Goal: Task Accomplishment & Management: Use online tool/utility

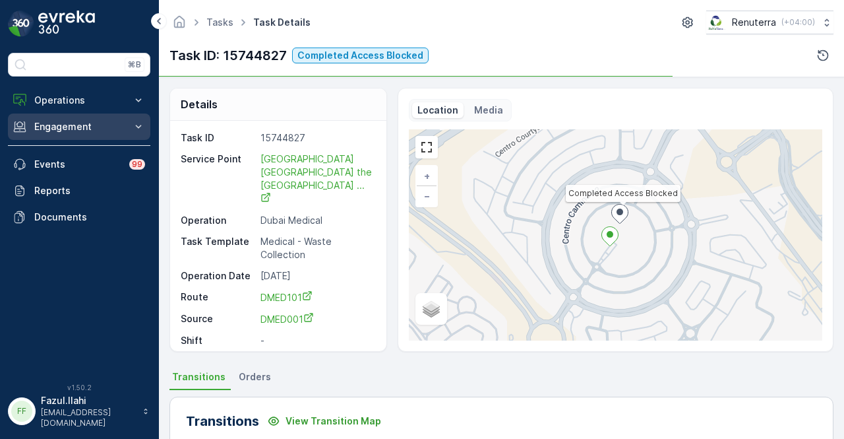
click at [76, 125] on p "Engagement" at bounding box center [79, 126] width 90 height 13
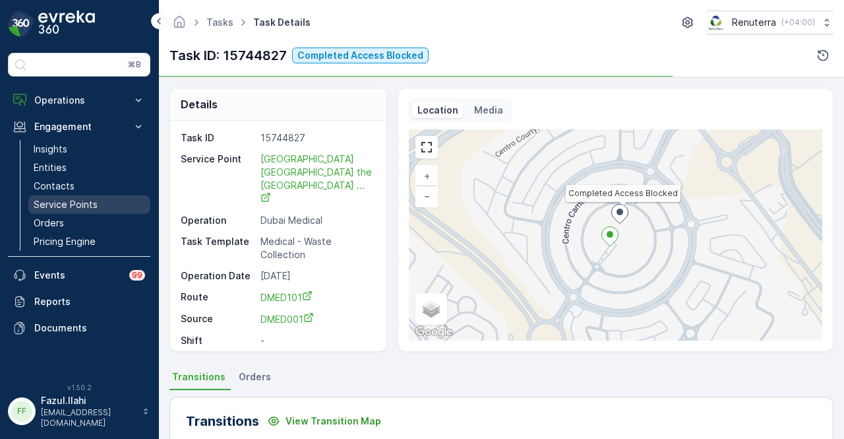
click at [83, 201] on p "Service Points" at bounding box center [66, 204] width 64 height 13
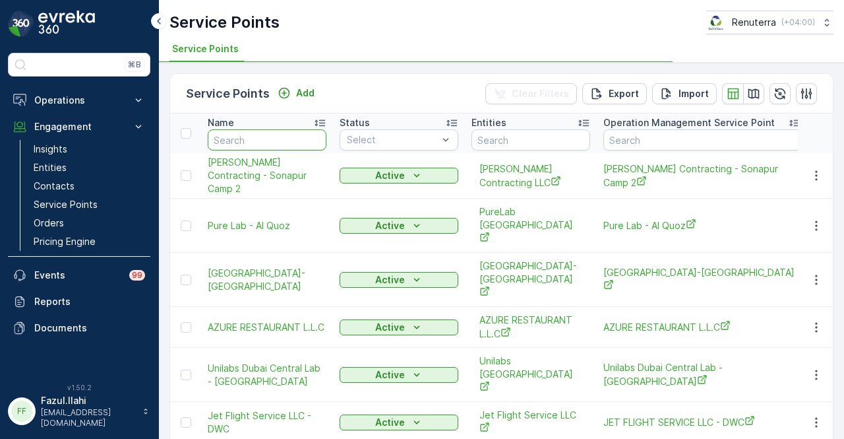
click at [276, 138] on input "text" at bounding box center [267, 139] width 119 height 21
type input "dutch"
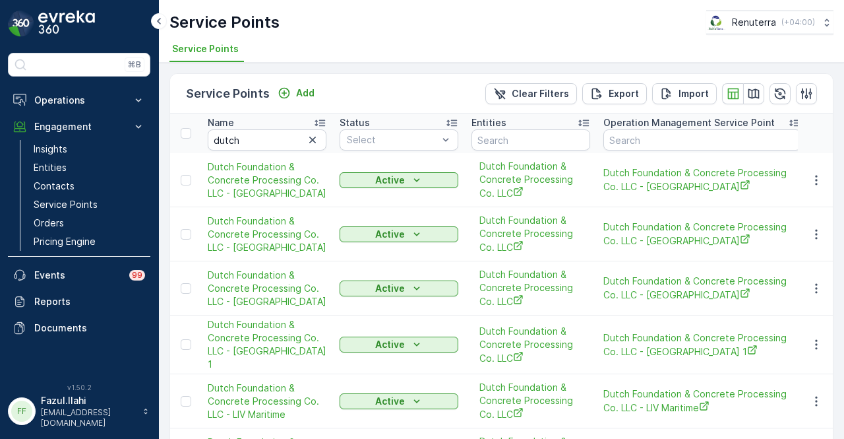
scroll to position [417, 0]
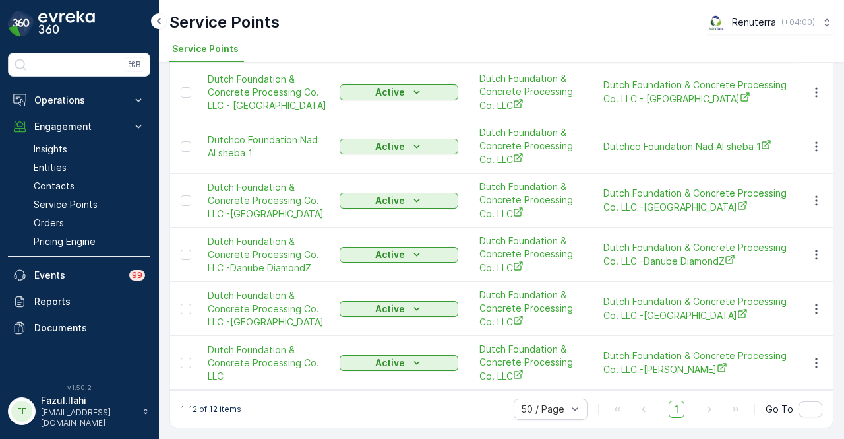
click at [675, 404] on span "1" at bounding box center [677, 408] width 16 height 17
click at [815, 357] on icon "button" at bounding box center [816, 362] width 2 height 10
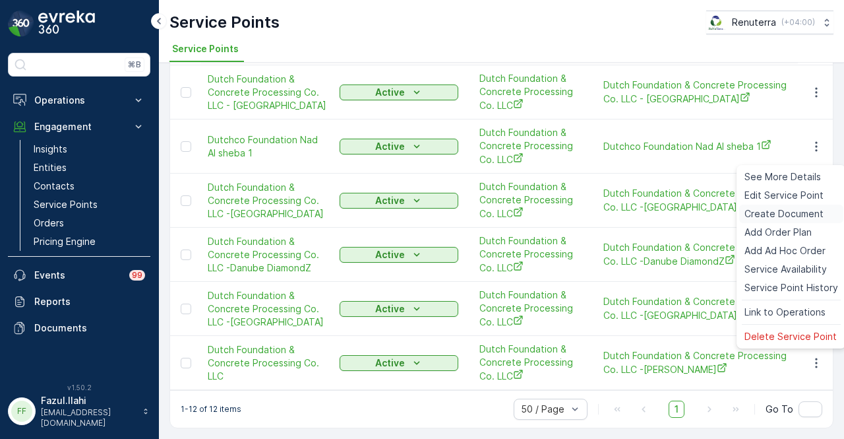
click at [795, 213] on span "Create Document" at bounding box center [784, 213] width 79 height 13
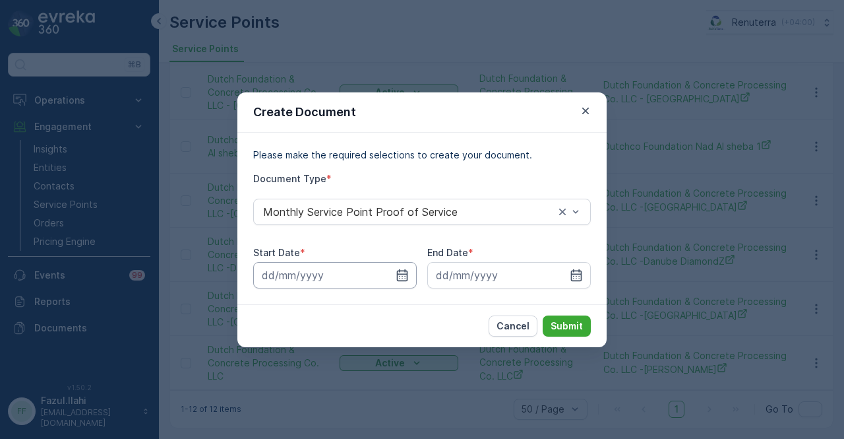
click at [413, 274] on input at bounding box center [335, 275] width 164 height 26
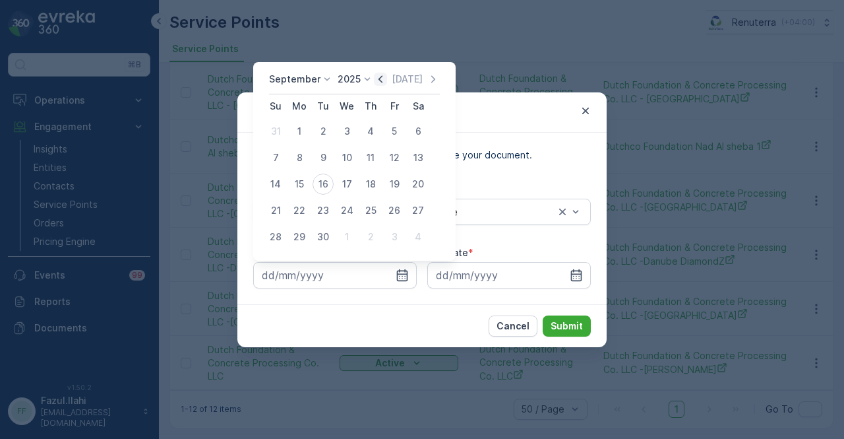
click at [374, 77] on icon "button" at bounding box center [380, 79] width 13 height 13
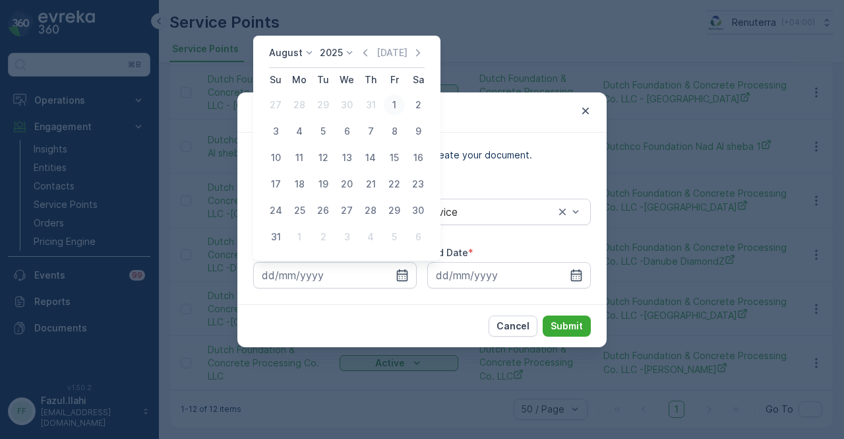
click at [389, 102] on div "1" at bounding box center [394, 104] width 21 height 21
type input "[DATE]"
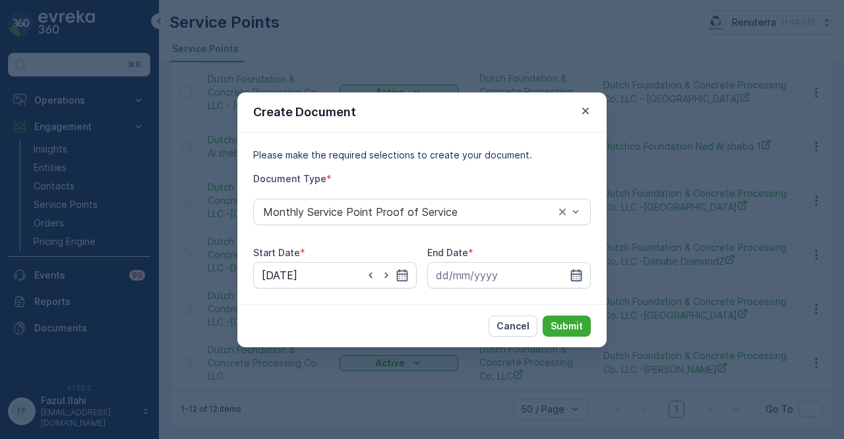
click at [570, 271] on icon "button" at bounding box center [576, 274] width 13 height 13
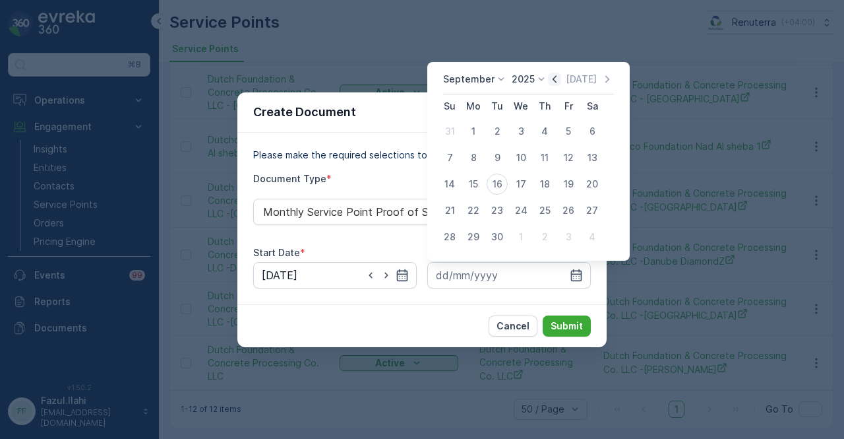
click at [553, 82] on icon "button" at bounding box center [554, 79] width 13 height 13
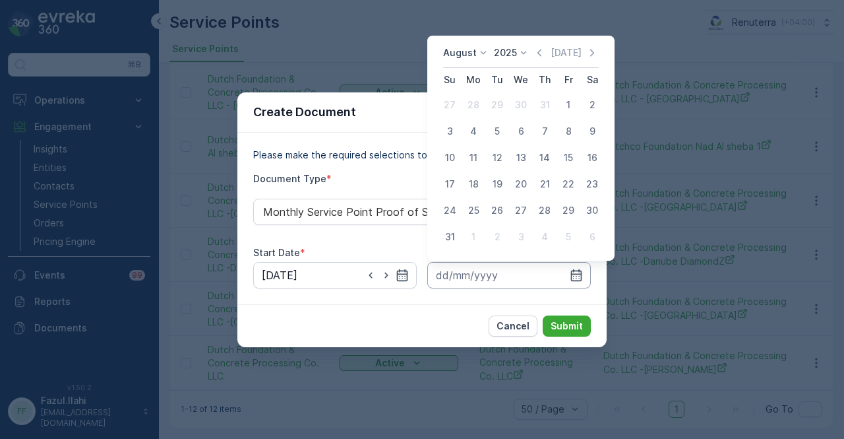
drag, startPoint x: 456, startPoint y: 237, endPoint x: 545, endPoint y: 287, distance: 101.6
click at [458, 237] on div "31" at bounding box center [449, 236] width 21 height 21
type input "[DATE]"
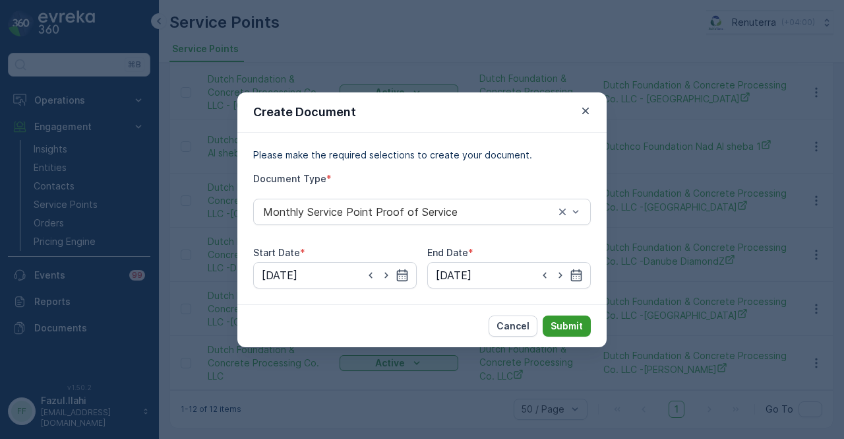
click at [566, 322] on p "Submit" at bounding box center [567, 325] width 32 height 13
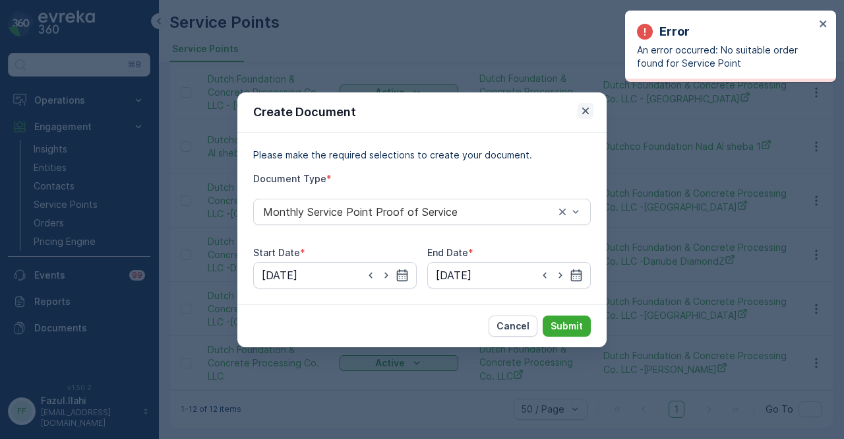
click at [584, 113] on icon "button" at bounding box center [585, 110] width 7 height 7
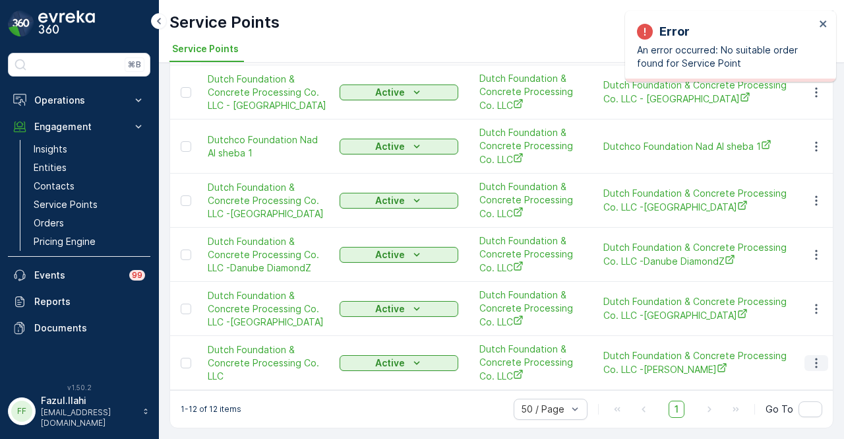
click at [816, 363] on icon "button" at bounding box center [816, 362] width 13 height 13
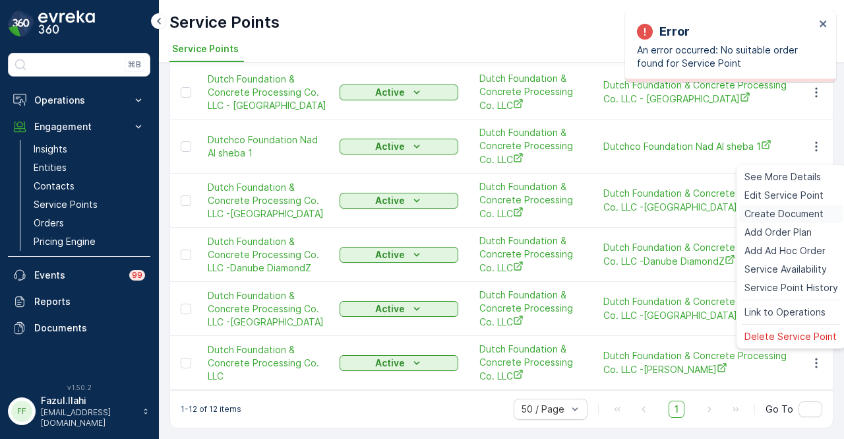
click at [812, 207] on span "Create Document" at bounding box center [784, 213] width 79 height 13
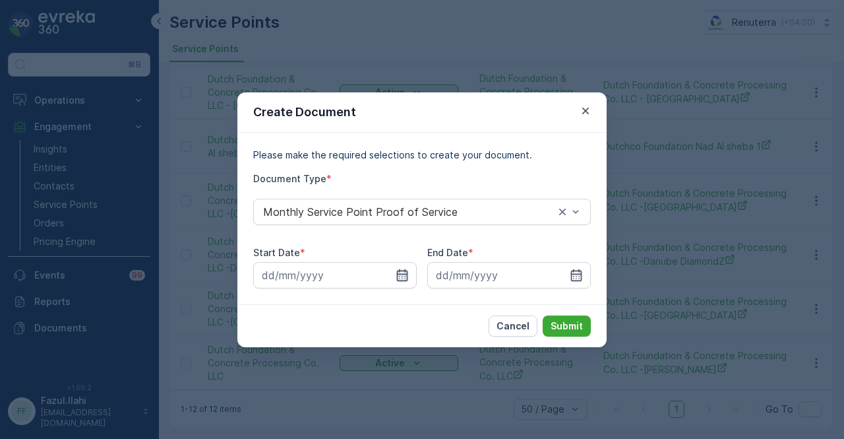
click at [405, 272] on icon "button" at bounding box center [402, 274] width 13 height 13
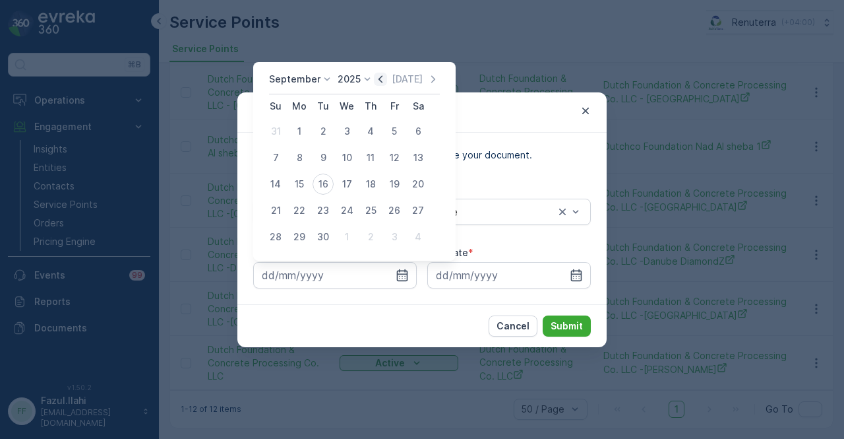
click at [375, 76] on icon "button" at bounding box center [380, 79] width 13 height 13
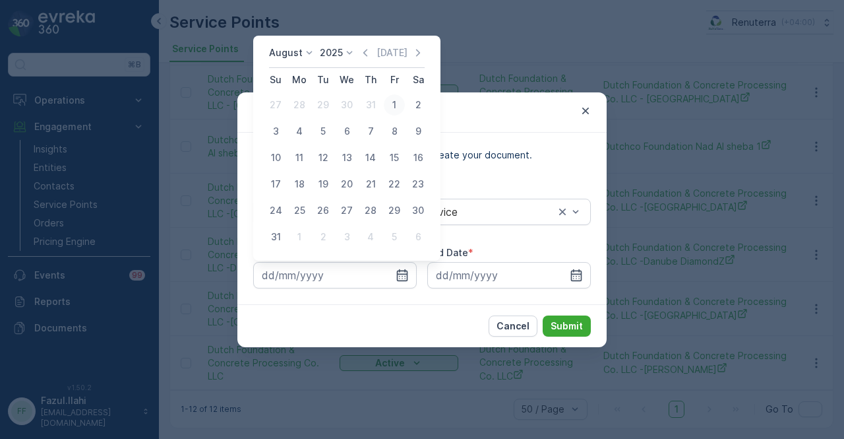
click at [391, 106] on div "1" at bounding box center [394, 104] width 21 height 21
type input "[DATE]"
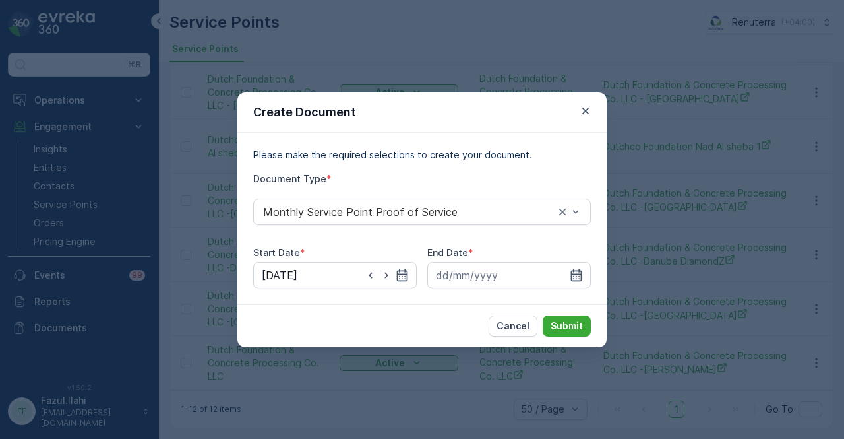
click at [578, 270] on icon "button" at bounding box center [576, 274] width 13 height 13
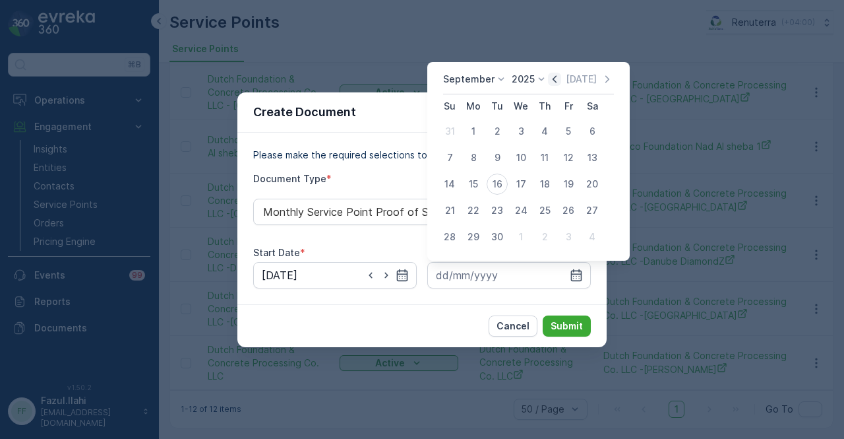
click at [554, 82] on icon "button" at bounding box center [554, 79] width 13 height 13
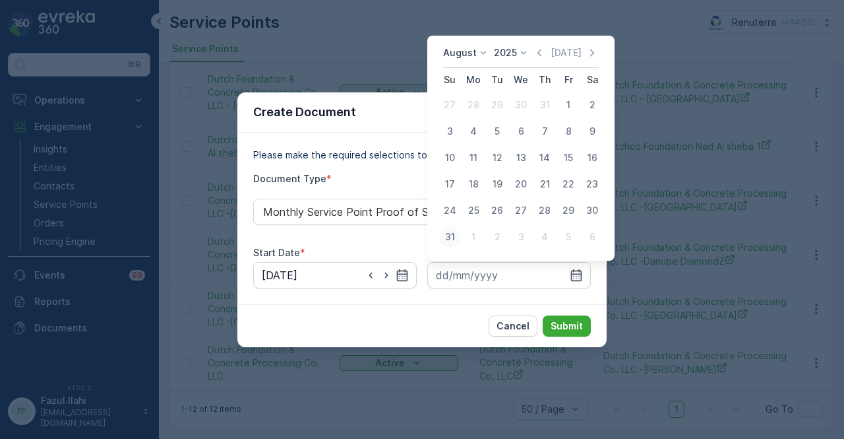
click at [450, 241] on div "31" at bounding box center [449, 236] width 21 height 21
type input "[DATE]"
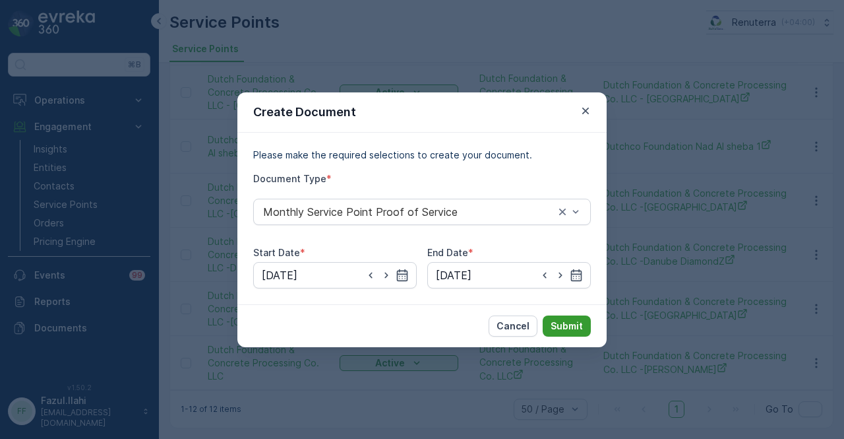
click at [570, 328] on p "Submit" at bounding box center [567, 325] width 32 height 13
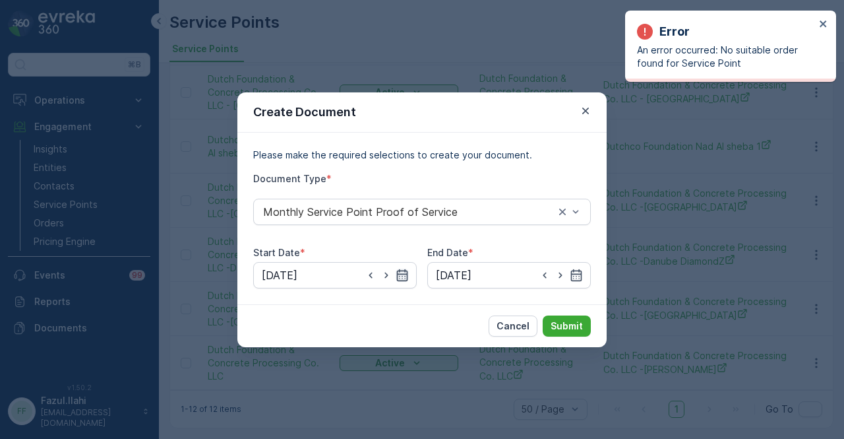
click at [406, 280] on icon "button" at bounding box center [402, 274] width 11 height 12
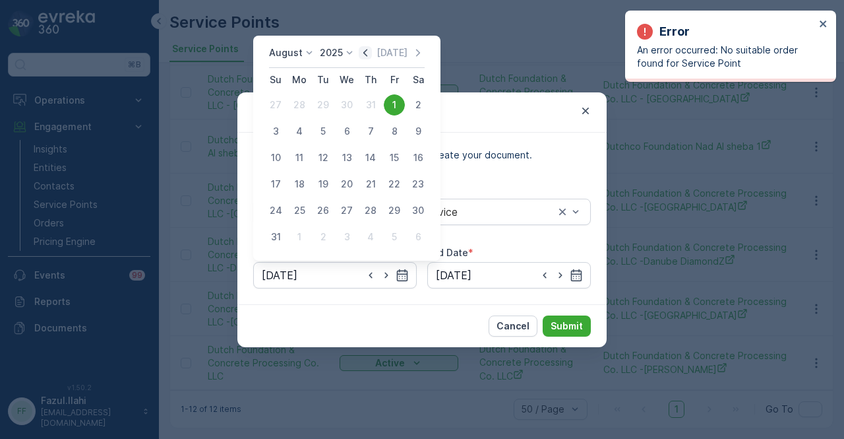
click at [365, 55] on icon "button" at bounding box center [365, 52] width 13 height 13
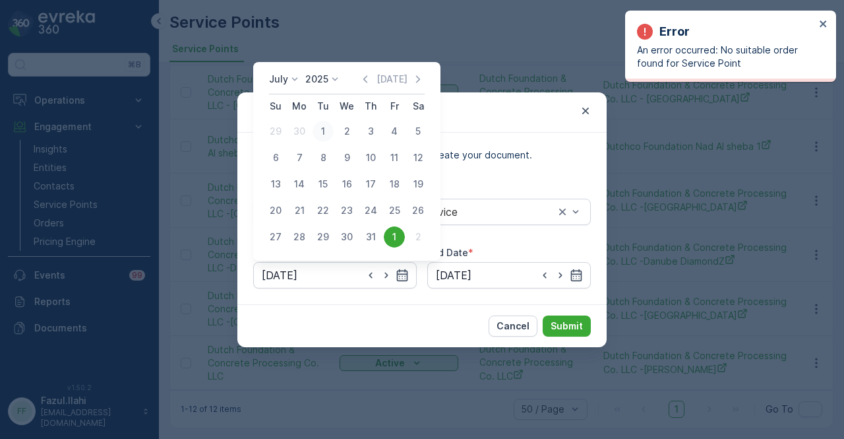
click at [324, 134] on div "1" at bounding box center [323, 131] width 21 height 21
type input "[DATE]"
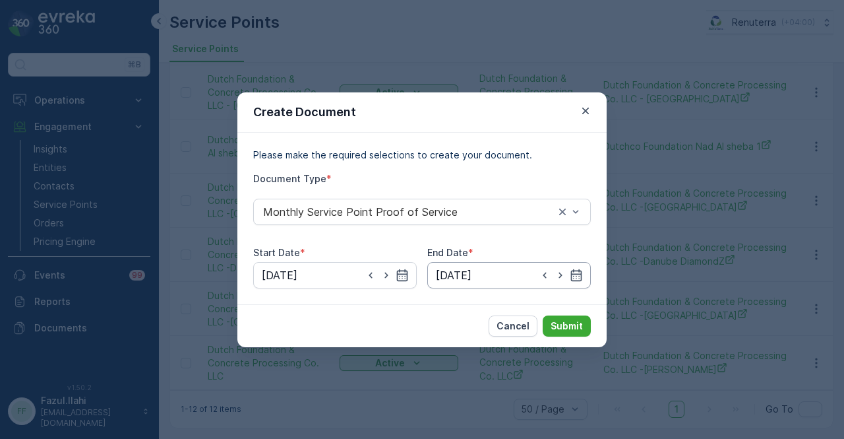
drag, startPoint x: 575, startPoint y: 278, endPoint x: 579, endPoint y: 262, distance: 16.3
click at [575, 277] on icon "button" at bounding box center [576, 274] width 13 height 13
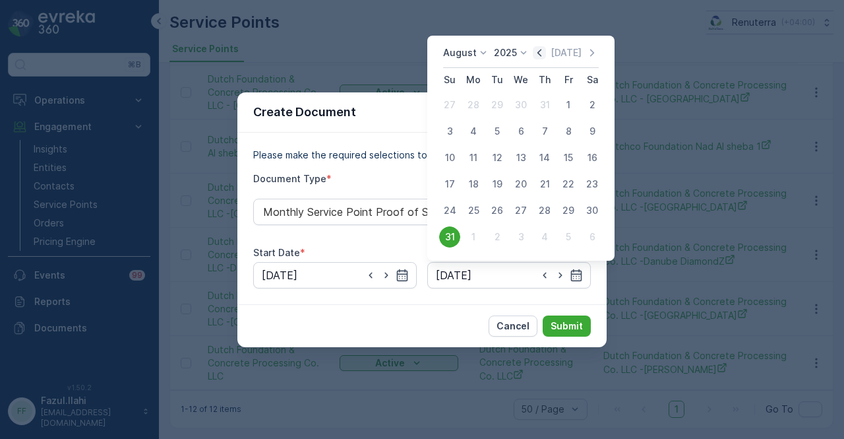
click at [543, 51] on icon "button" at bounding box center [539, 52] width 13 height 13
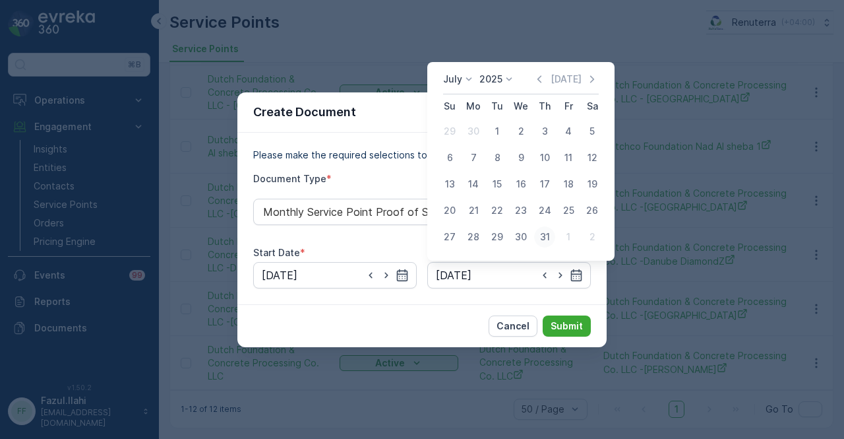
click at [542, 238] on div "31" at bounding box center [544, 236] width 21 height 21
type input "[DATE]"
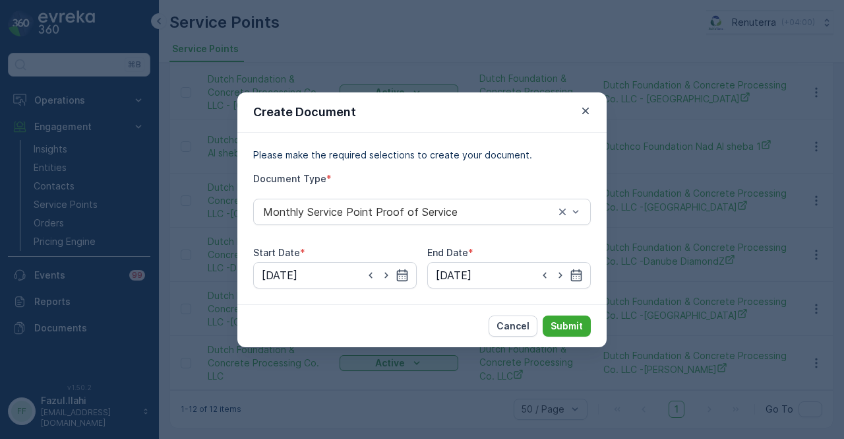
click at [580, 339] on div "Cancel Submit" at bounding box center [421, 325] width 369 height 43
click at [576, 326] on p "Submit" at bounding box center [567, 325] width 32 height 13
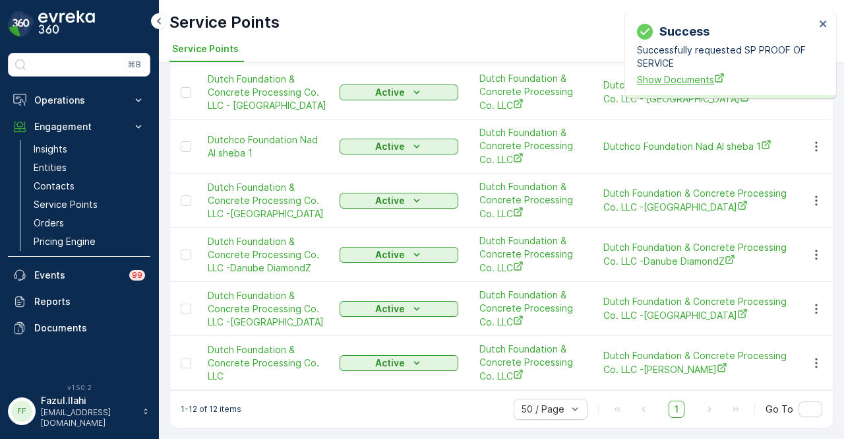
click at [667, 83] on span "Show Documents" at bounding box center [726, 80] width 178 height 14
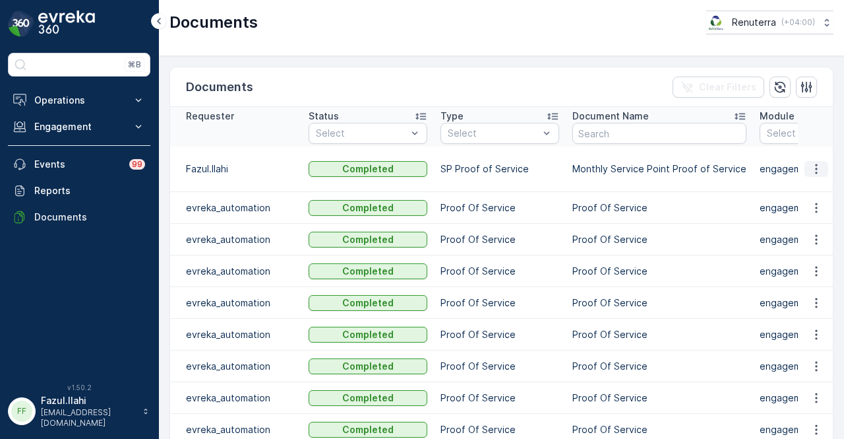
click at [810, 171] on icon "button" at bounding box center [816, 168] width 13 height 13
click at [807, 195] on div "See Details" at bounding box center [812, 187] width 61 height 18
